Goal: Transaction & Acquisition: Subscribe to service/newsletter

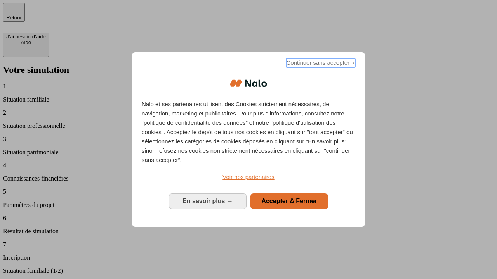
click at [320, 64] on span "Continuer sans accepter →" at bounding box center [320, 62] width 69 height 9
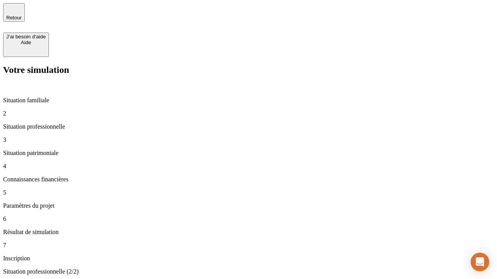
type input "30 000"
type input "1 000"
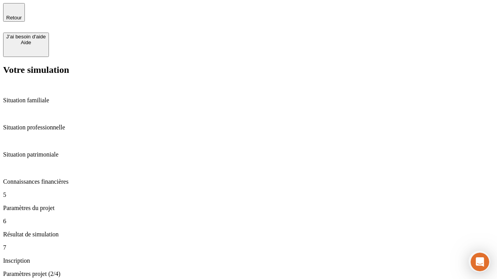
type input "65"
type input "5 000"
type input "640"
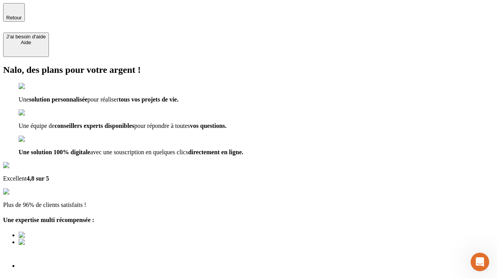
scroll to position [0, 2]
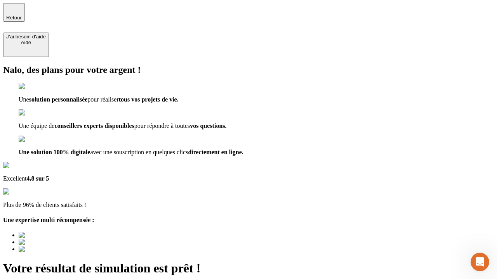
type input "[EMAIL_ADDRESS][DOMAIN_NAME]"
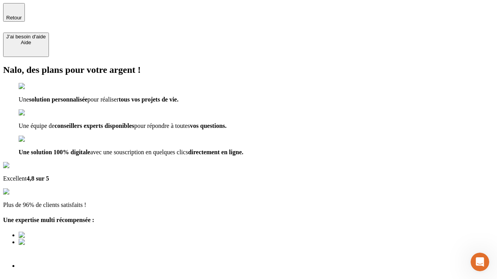
scroll to position [0, 0]
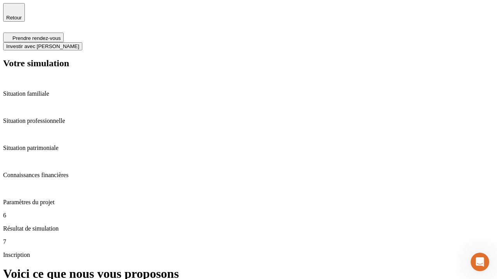
click at [79, 43] on span "Investir avec [PERSON_NAME]" at bounding box center [42, 46] width 73 height 6
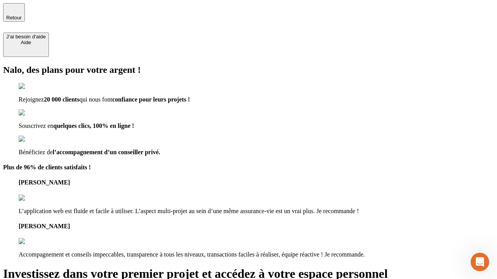
type input "[EMAIL_ADDRESS][DOMAIN_NAME]"
